Goal: Navigation & Orientation: Find specific page/section

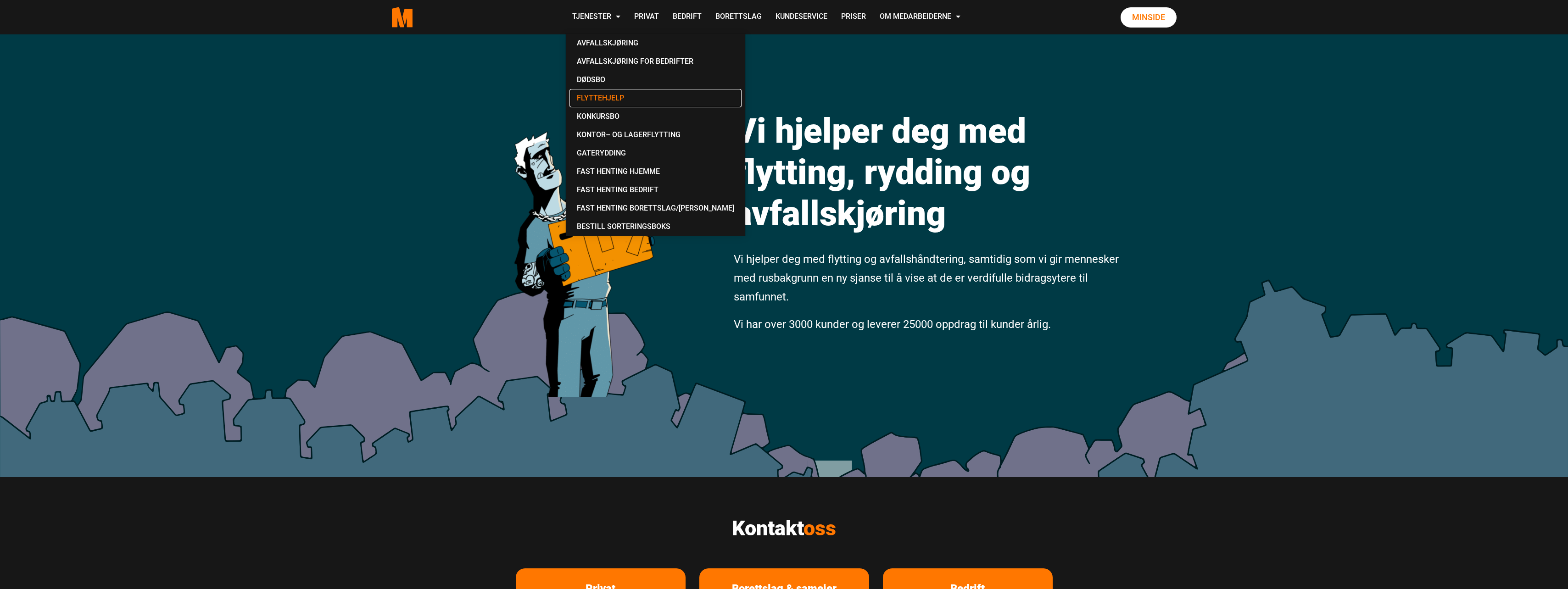
click at [602, 100] on link "Flyttehjelp" at bounding box center [656, 98] width 172 height 18
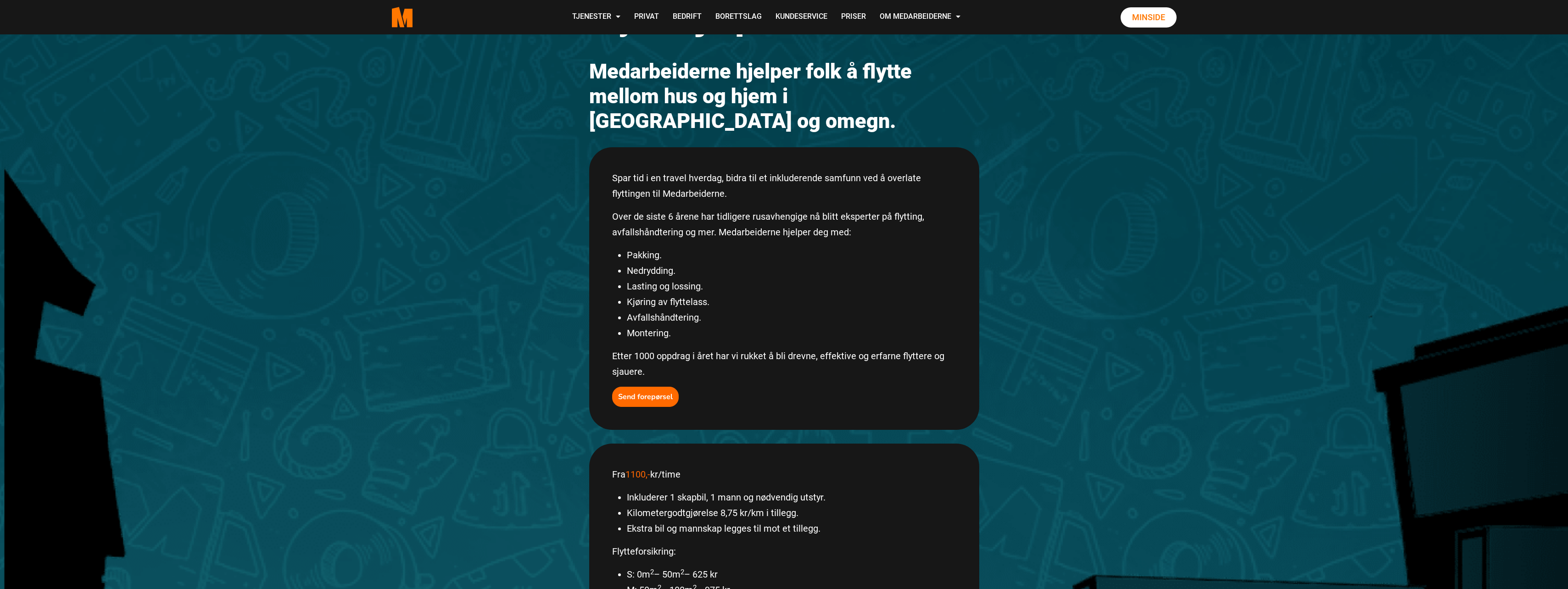
scroll to position [92, 0]
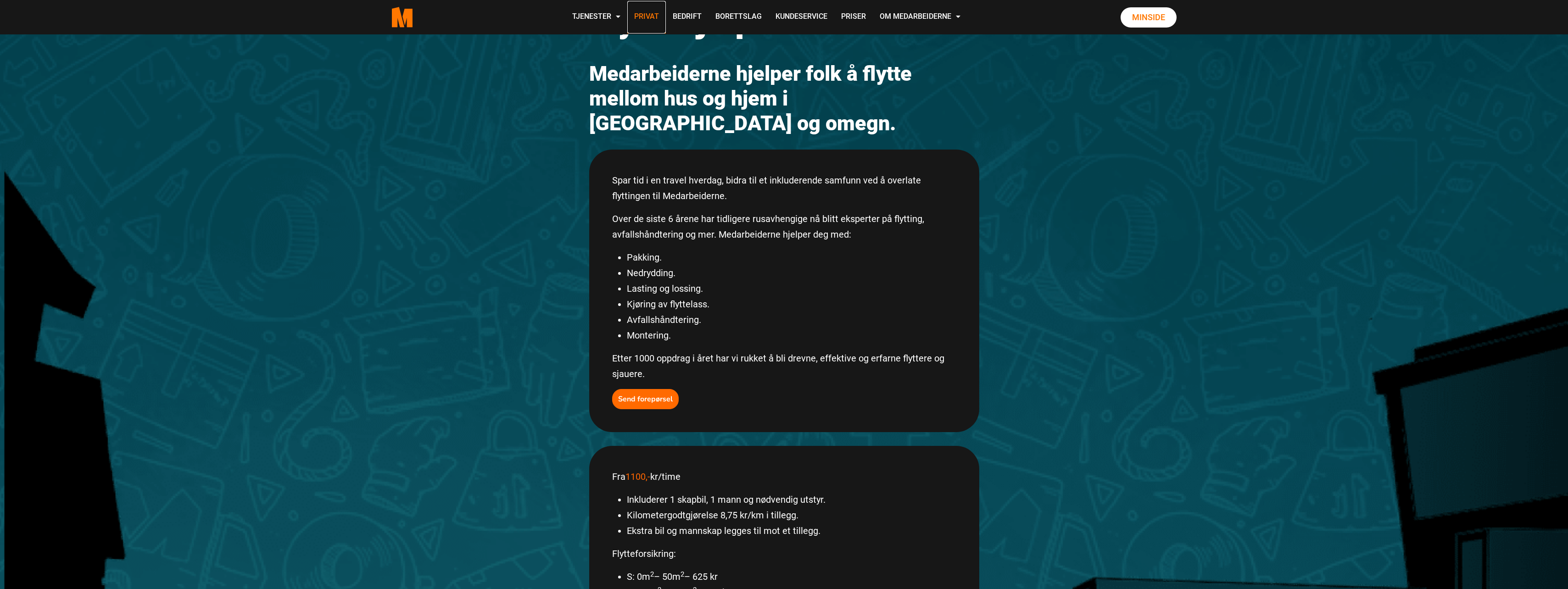
click at [656, 12] on link "Privat" at bounding box center [646, 17] width 39 height 33
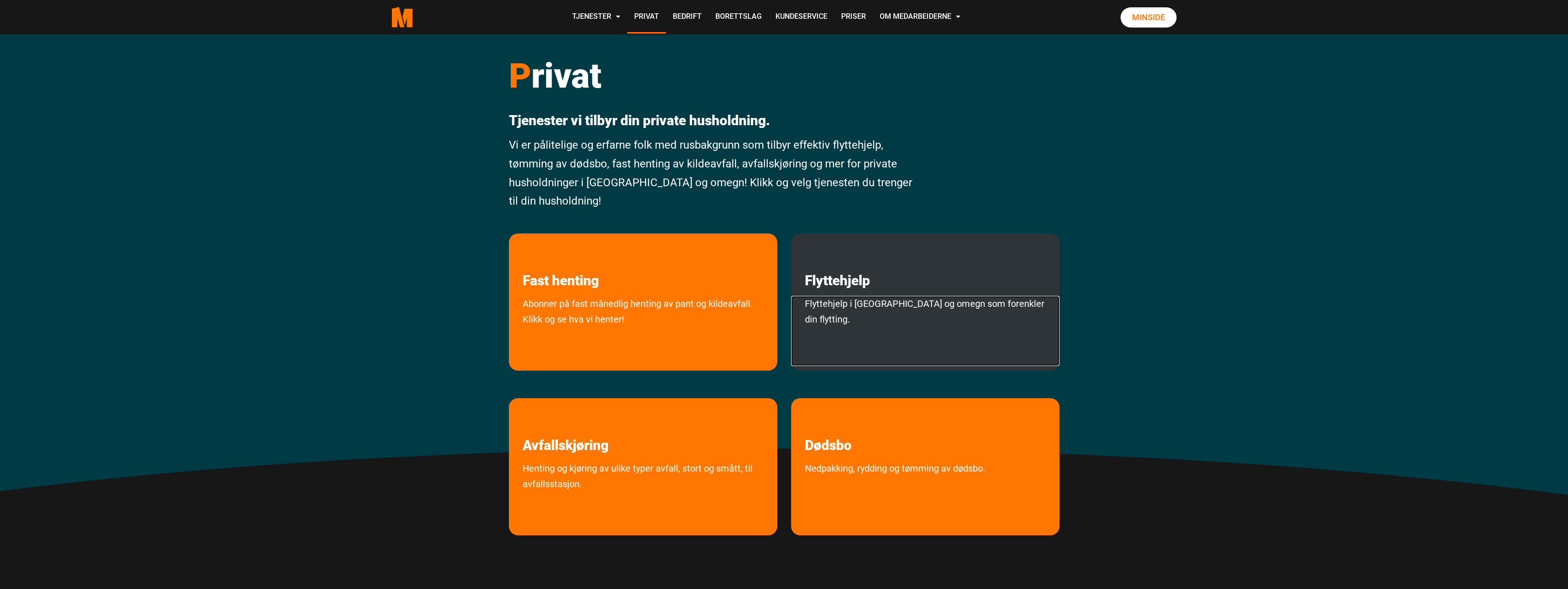
click at [938, 308] on link "Flyttehjelp i Oslo og omegn som forenkler din flytting." at bounding box center [925, 331] width 268 height 70
